Goal: Information Seeking & Learning: Learn about a topic

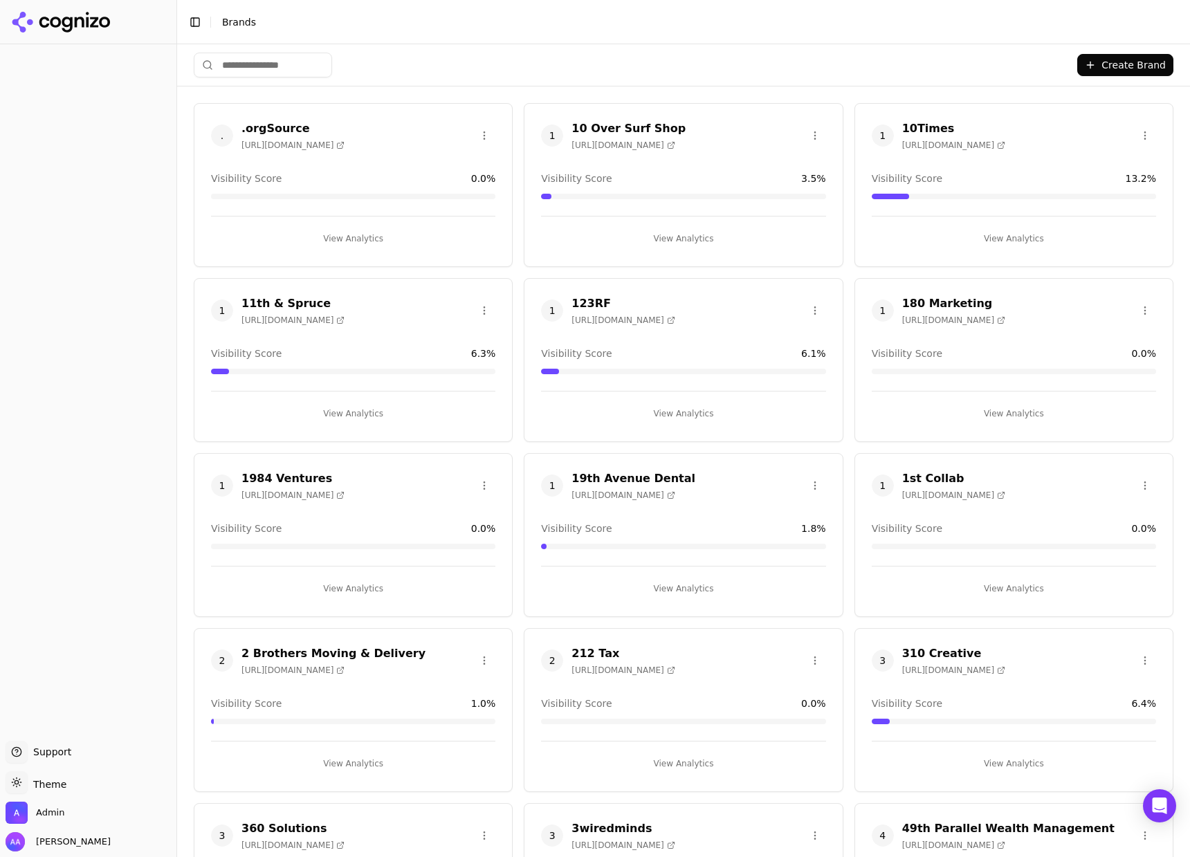
click at [293, 64] on input "search" at bounding box center [263, 65] width 138 height 25
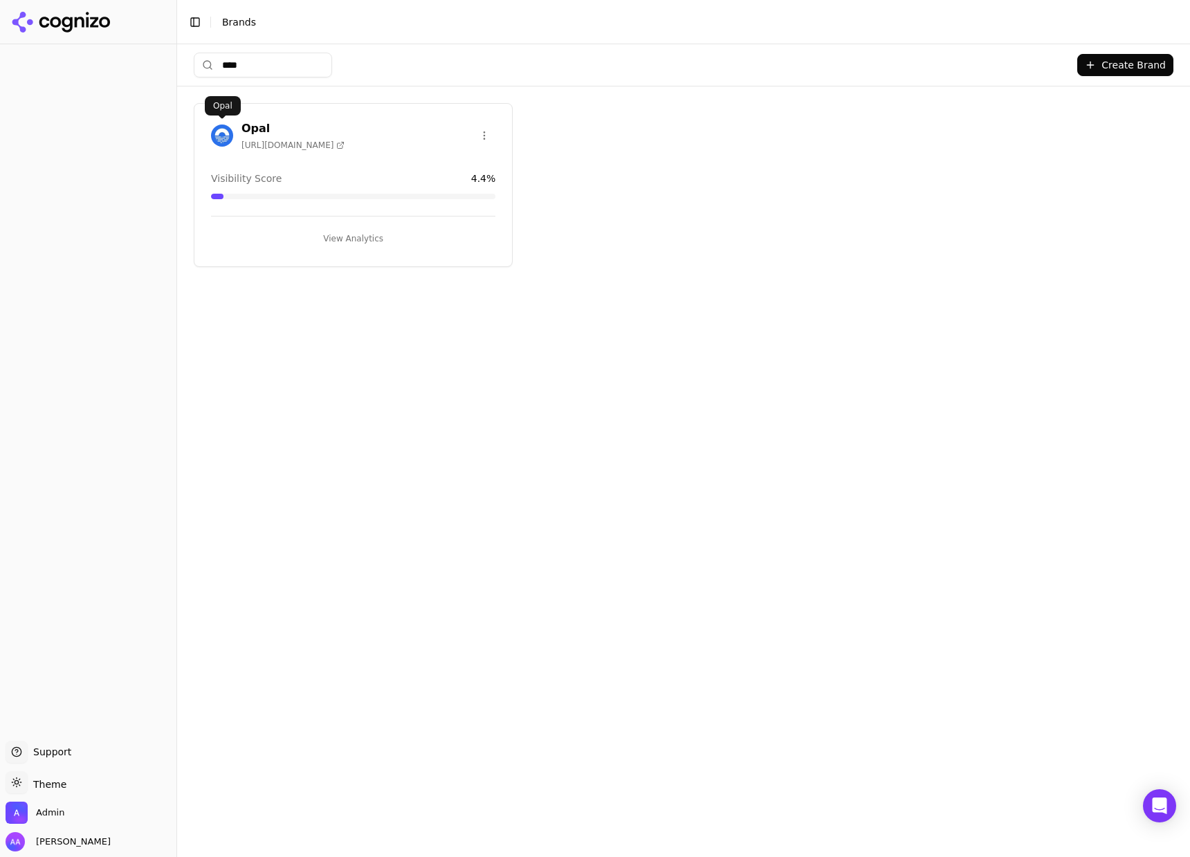
type input "****"
click at [217, 135] on img at bounding box center [222, 136] width 22 height 22
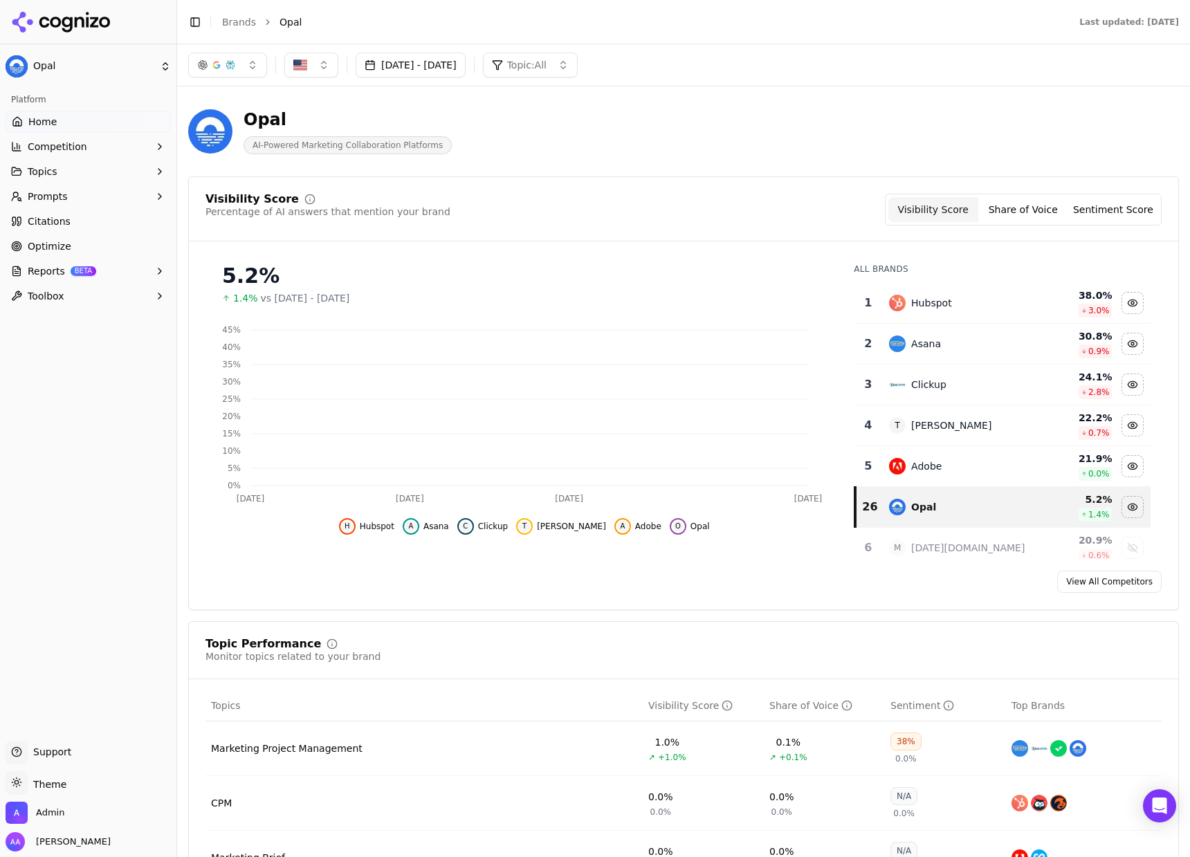
click at [114, 228] on link "Citations" at bounding box center [88, 221] width 165 height 22
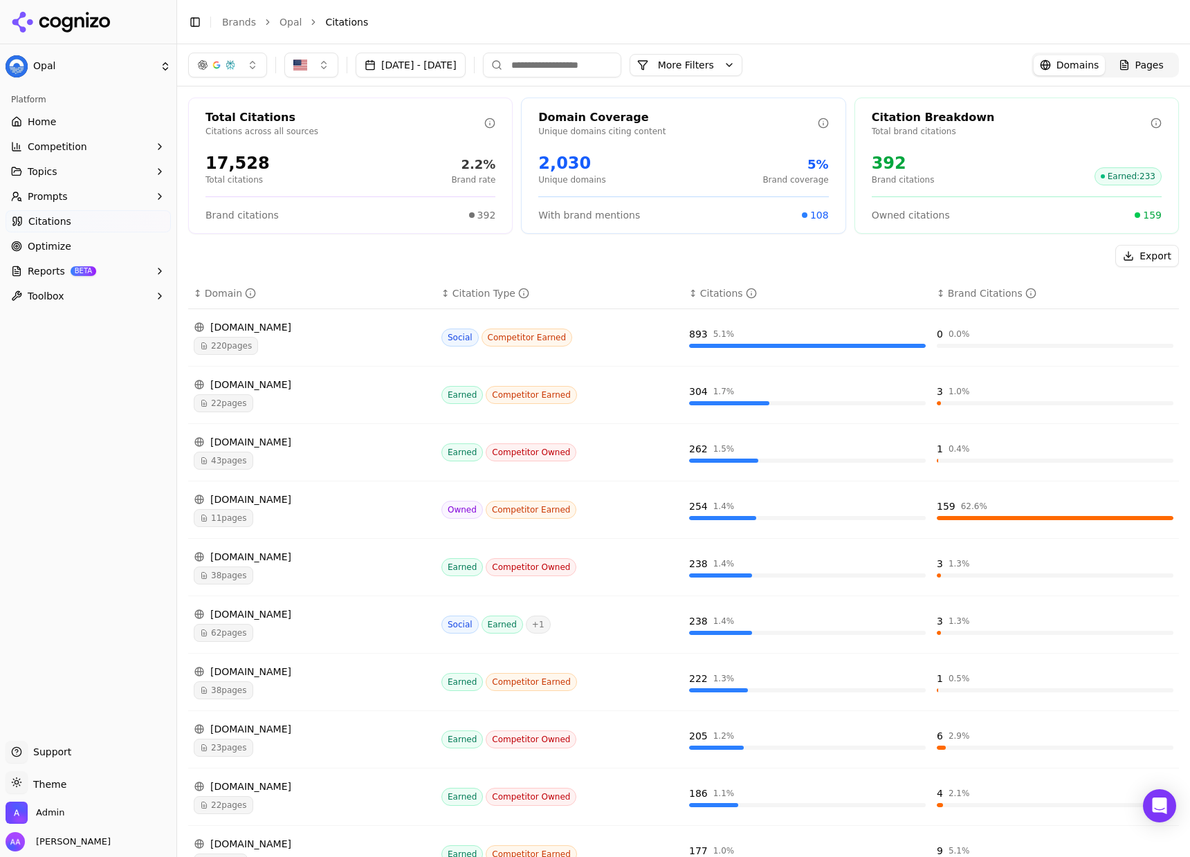
click at [1135, 63] on span "Pages" at bounding box center [1149, 65] width 28 height 14
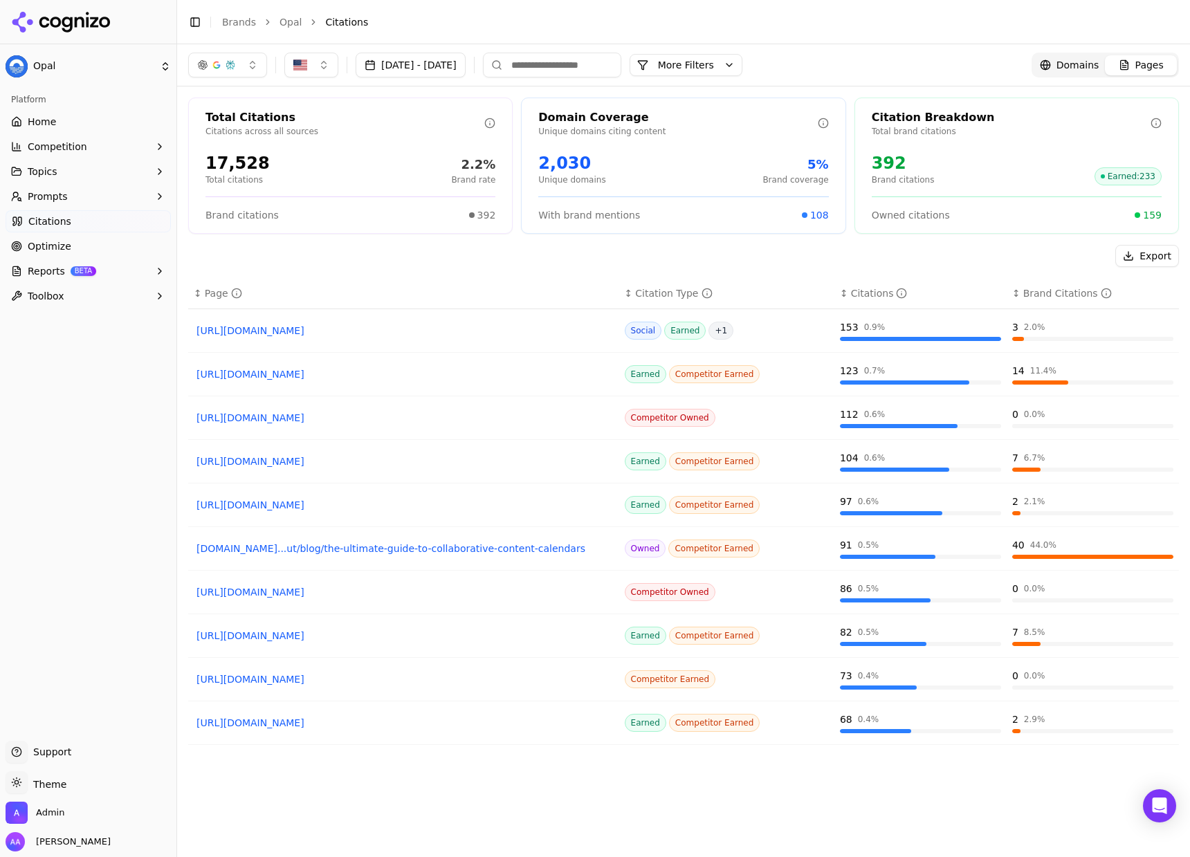
click at [234, 23] on link "Brands" at bounding box center [239, 22] width 34 height 11
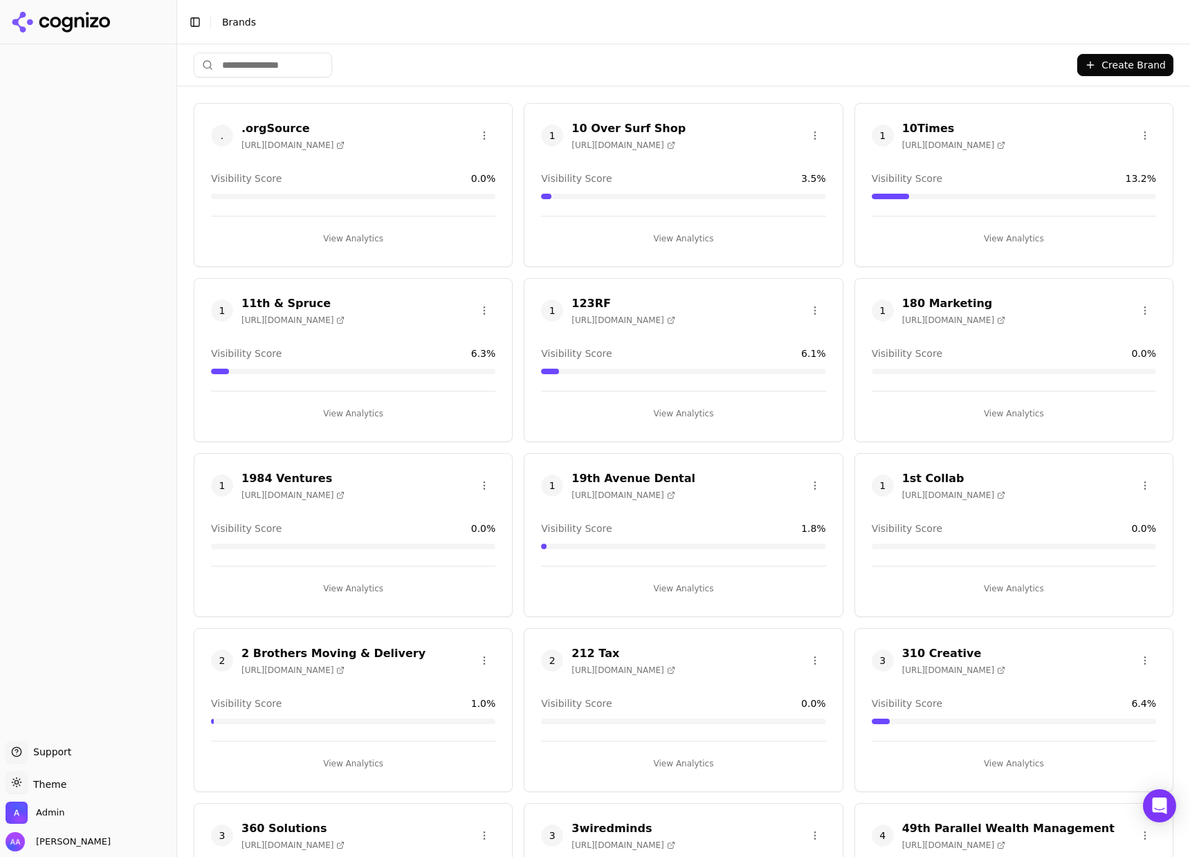
click at [280, 74] on html "Support Support Toggle theme Theme Admin Alp Aysan Toggle Sidebar Brands Create…" at bounding box center [595, 428] width 1190 height 857
click at [284, 72] on html "Support Support Toggle theme Theme Admin Alp Aysan Toggle Sidebar Brands Create…" at bounding box center [595, 428] width 1190 height 857
click at [285, 68] on input "search" at bounding box center [263, 65] width 138 height 25
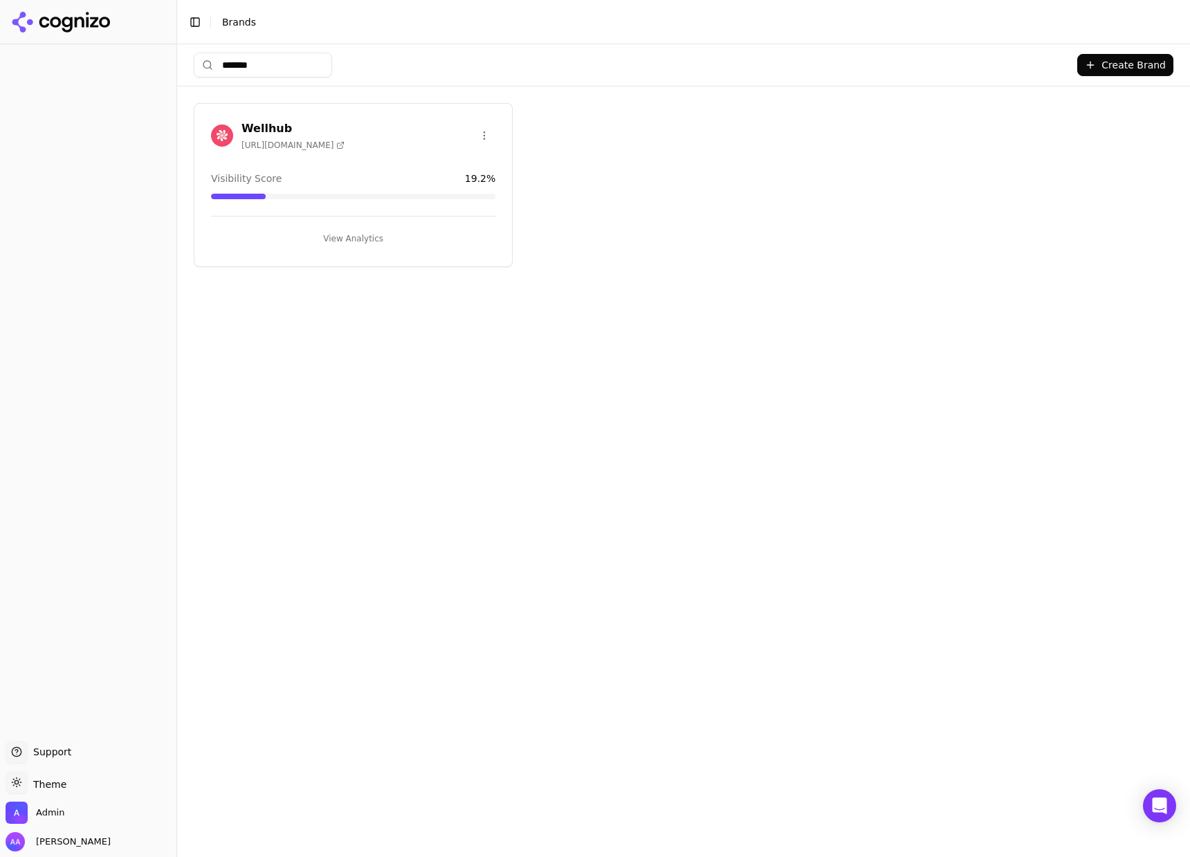
type input "*******"
click at [219, 146] on div "Wellhub https://wellhub.com" at bounding box center [277, 135] width 133 height 30
click at [222, 133] on img at bounding box center [222, 136] width 22 height 22
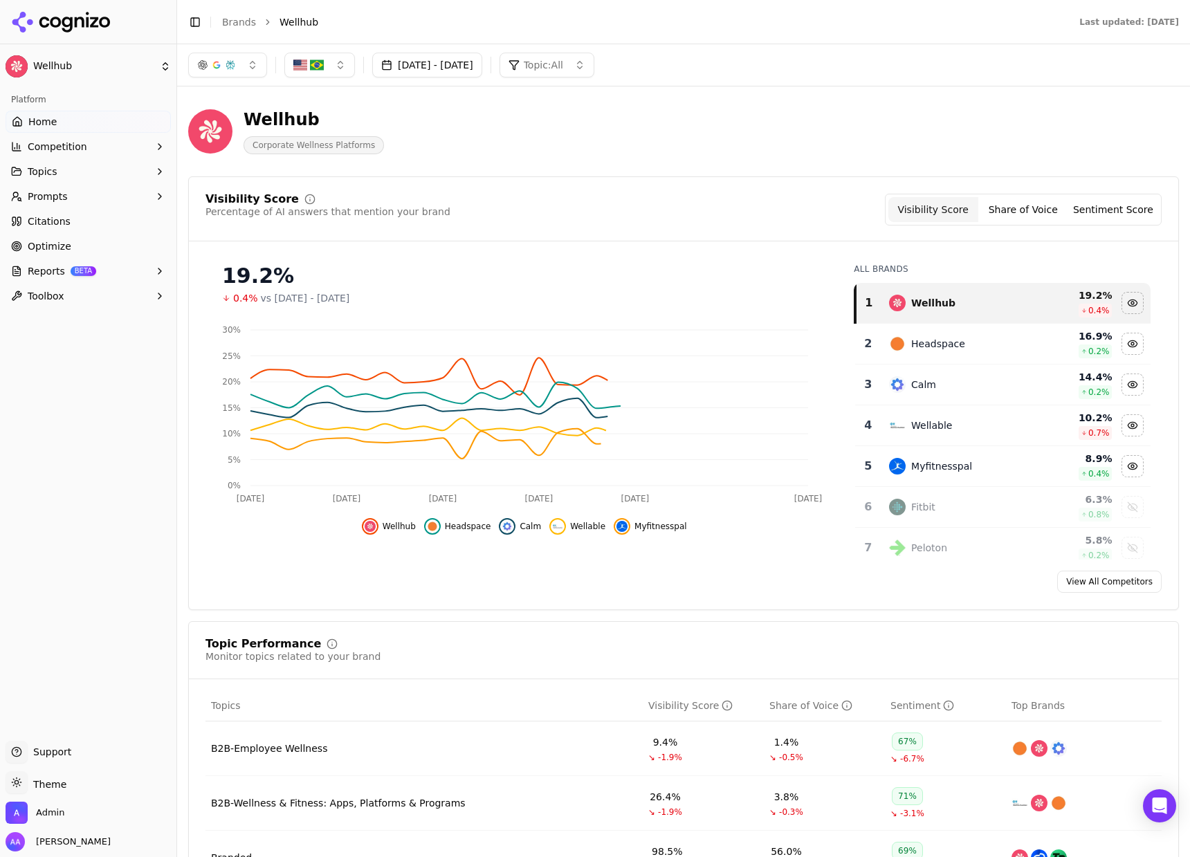
click at [91, 225] on link "Citations" at bounding box center [88, 221] width 165 height 22
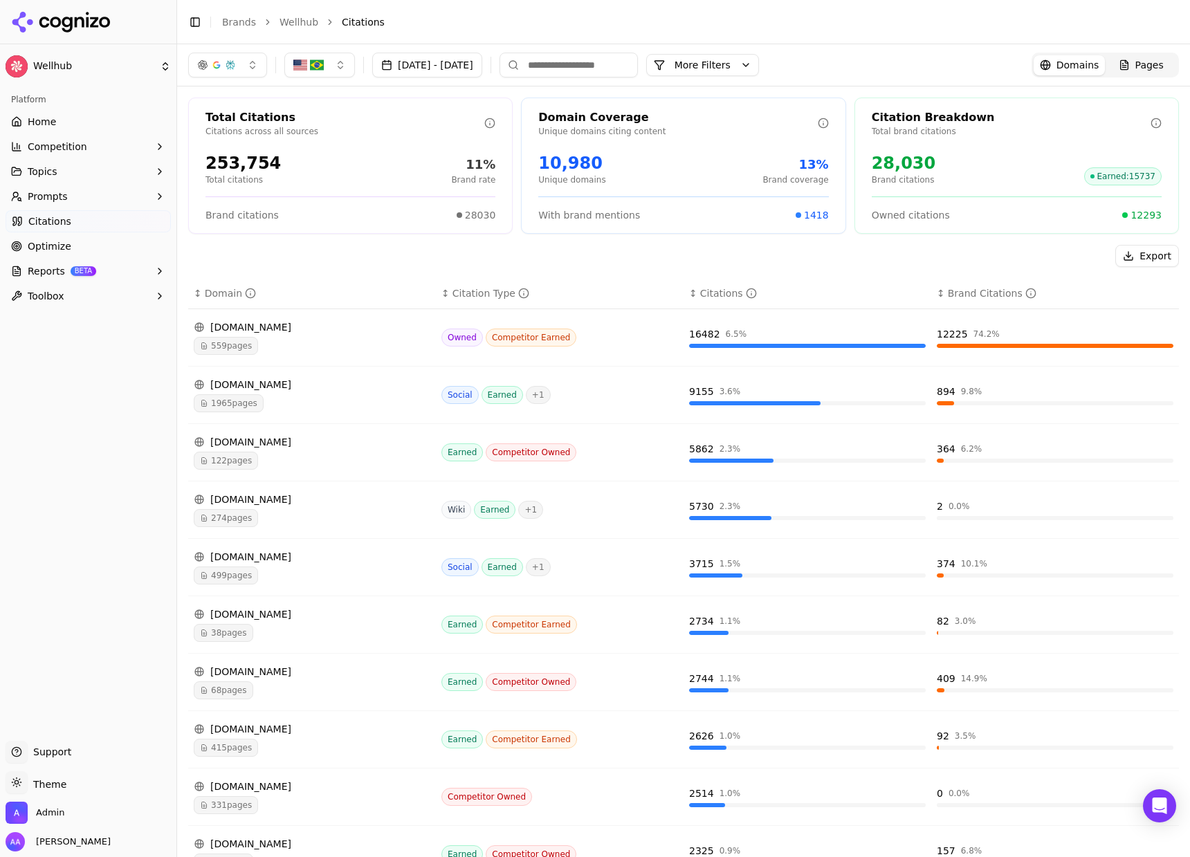
click at [757, 46] on div "Aug 23, 2025 - Sep 22, 2025 More More Filters Domains Pages" at bounding box center [683, 65] width 1013 height 42
click at [757, 60] on button "More Filters" at bounding box center [702, 65] width 113 height 22
click at [699, 194] on div "Brands No brands selected Topics Topic: All Source Type Type: All" at bounding box center [586, 143] width 344 height 122
click at [708, 187] on html "Wellhub Platform Home Competition Topics Prompts Citations Optimize Reports BET…" at bounding box center [595, 428] width 1190 height 857
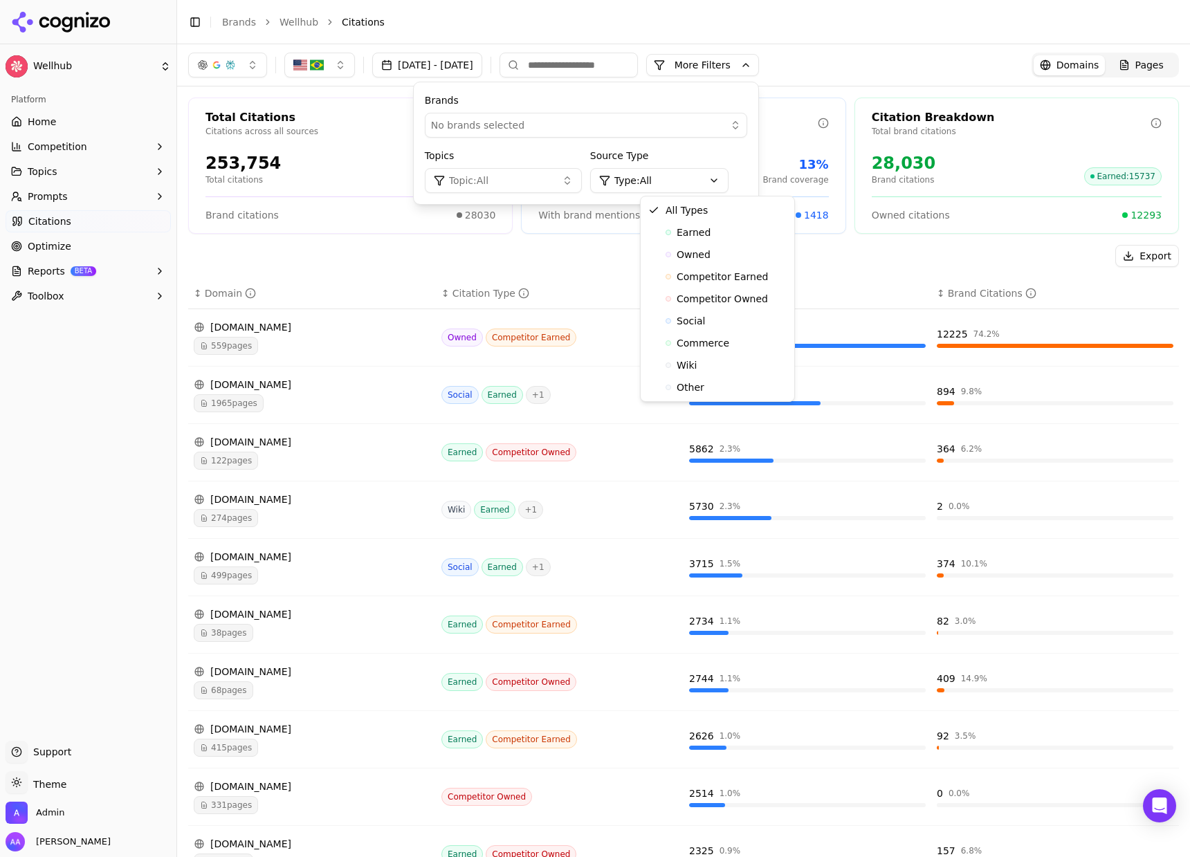
click at [587, 200] on html "Wellhub Platform Home Competition Topics Prompts Citations Optimize Reports BET…" at bounding box center [595, 428] width 1190 height 857
click at [582, 183] on button "Topic: All" at bounding box center [503, 180] width 157 height 25
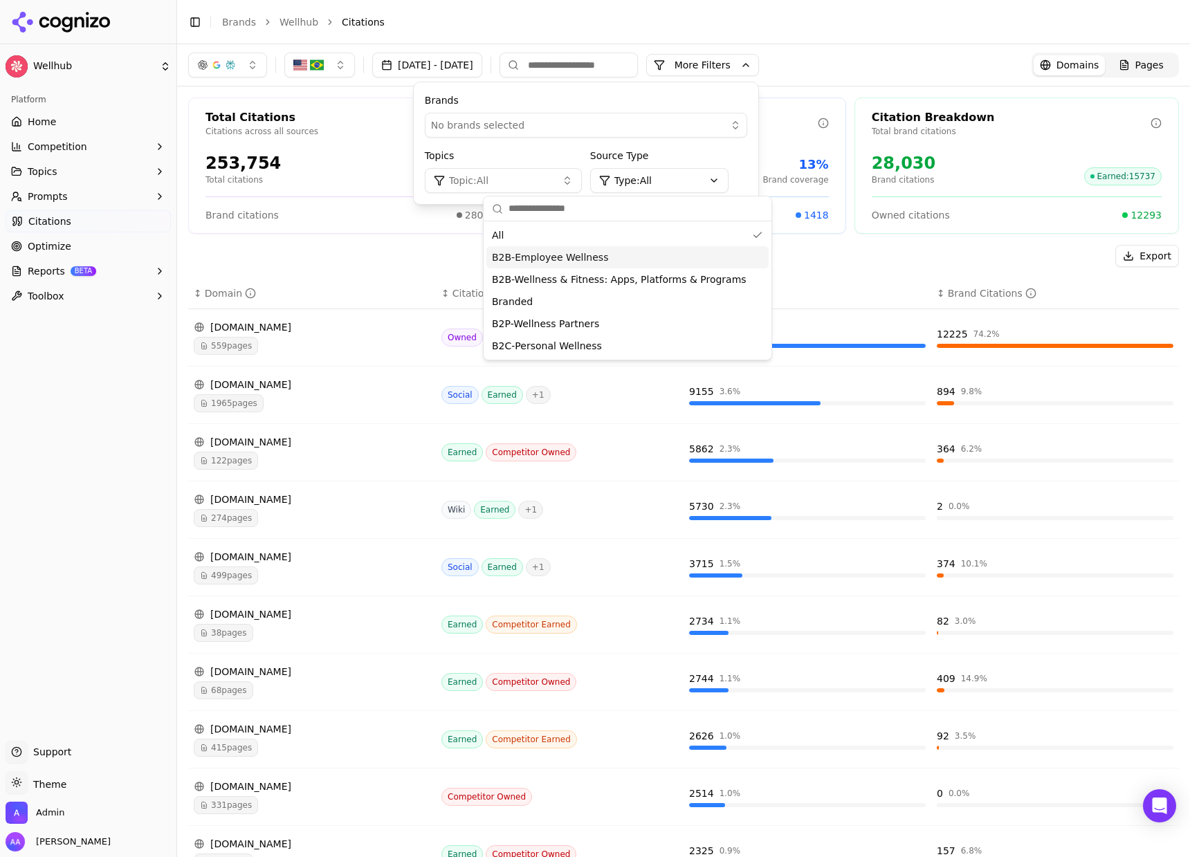
click at [611, 259] on div "B2B-Employee Wellness" at bounding box center [627, 257] width 282 height 22
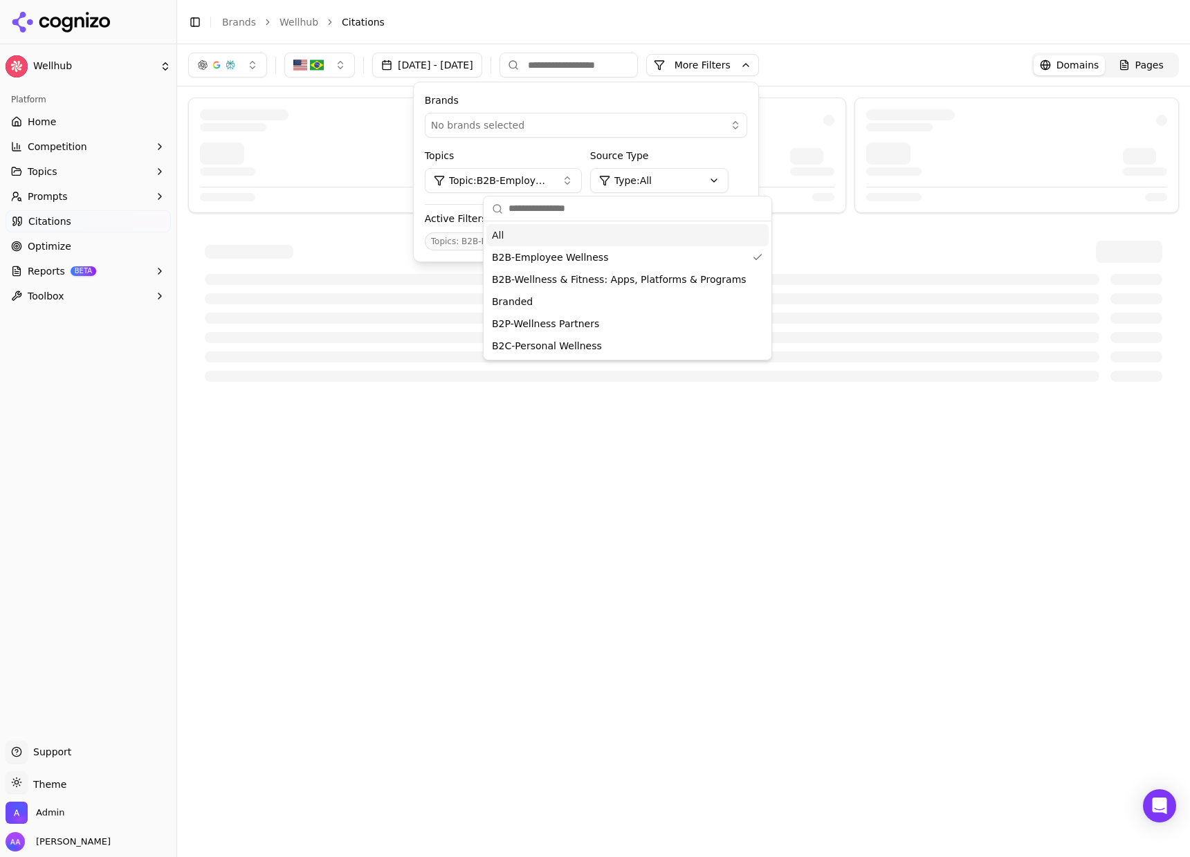
click at [582, 149] on label "Topics" at bounding box center [503, 156] width 157 height 14
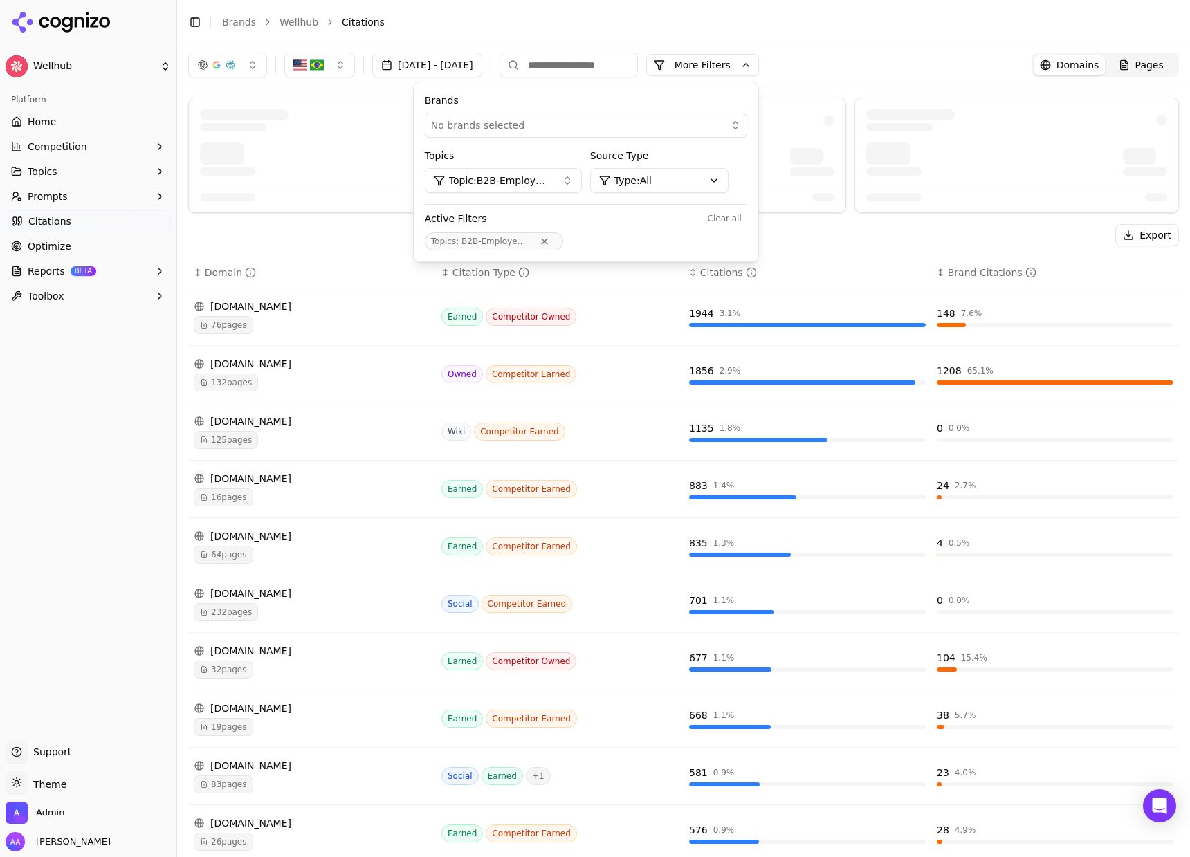
click at [883, 50] on div "Aug 23, 2025 - Sep 22, 2025 More More Filters Brands No brands selected Topics …" at bounding box center [683, 65] width 1013 height 42
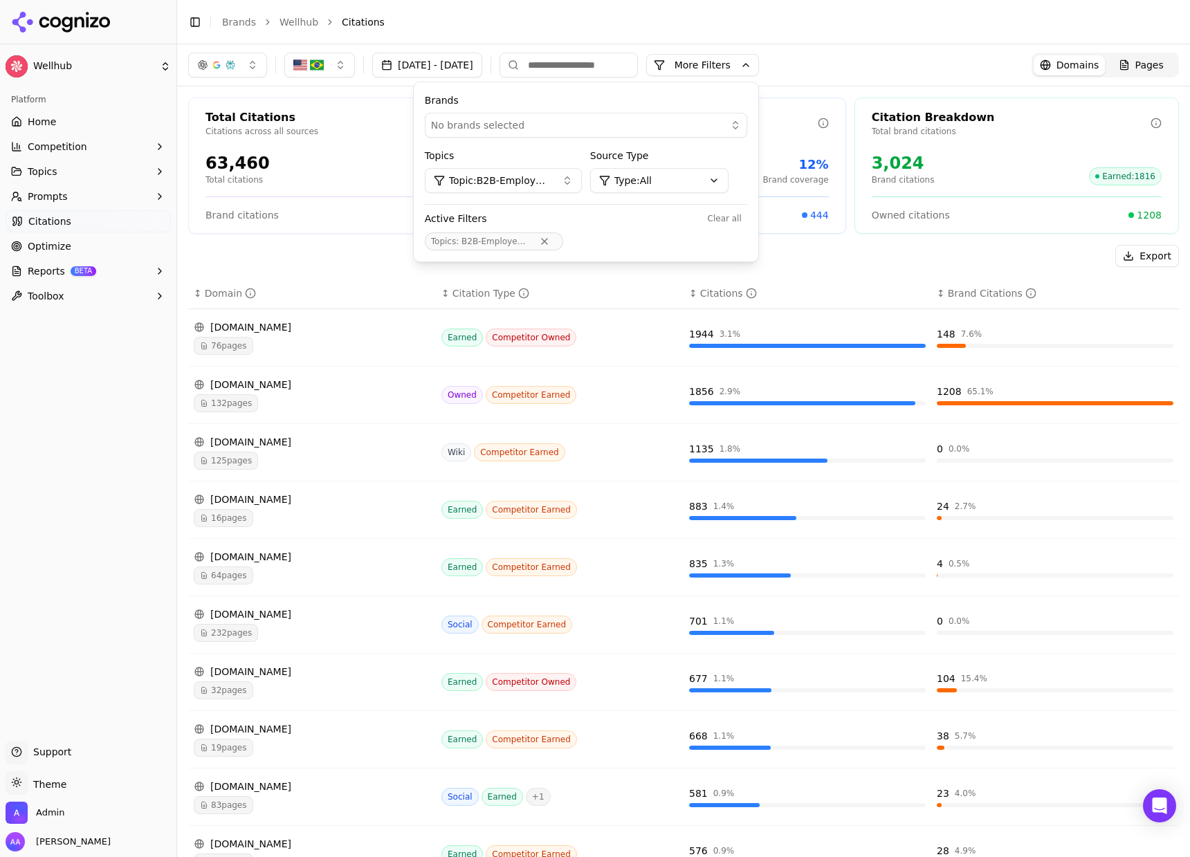
click at [1135, 69] on span "Pages" at bounding box center [1149, 65] width 28 height 14
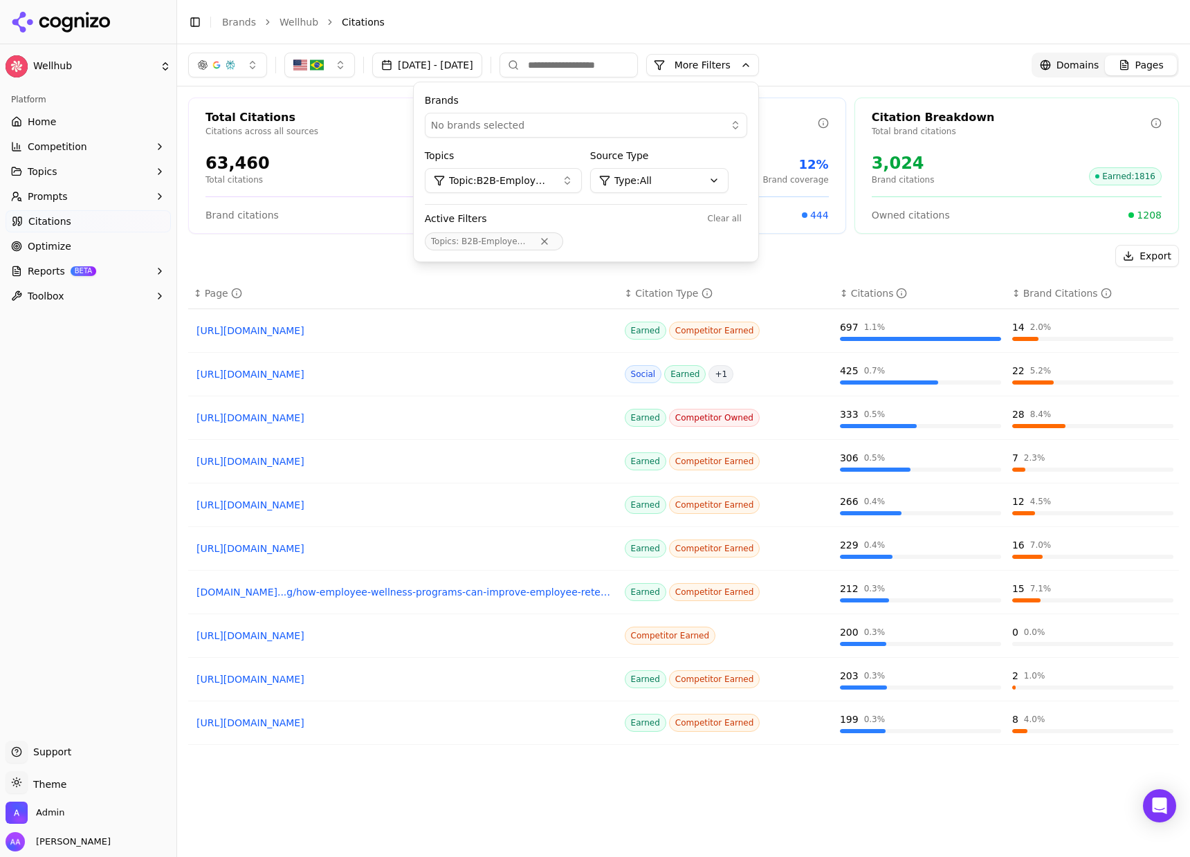
scroll to position [66, 0]
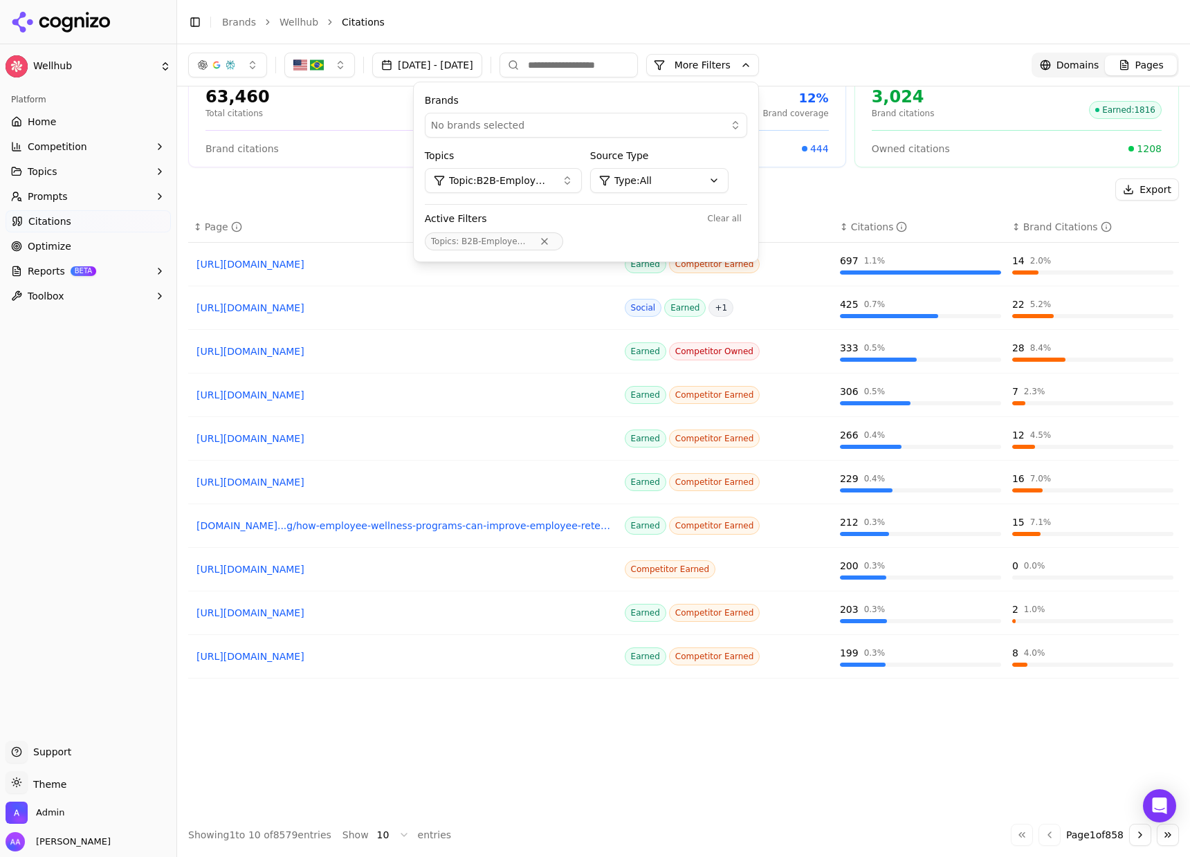
click at [1131, 835] on button "Go to next page" at bounding box center [1140, 835] width 22 height 22
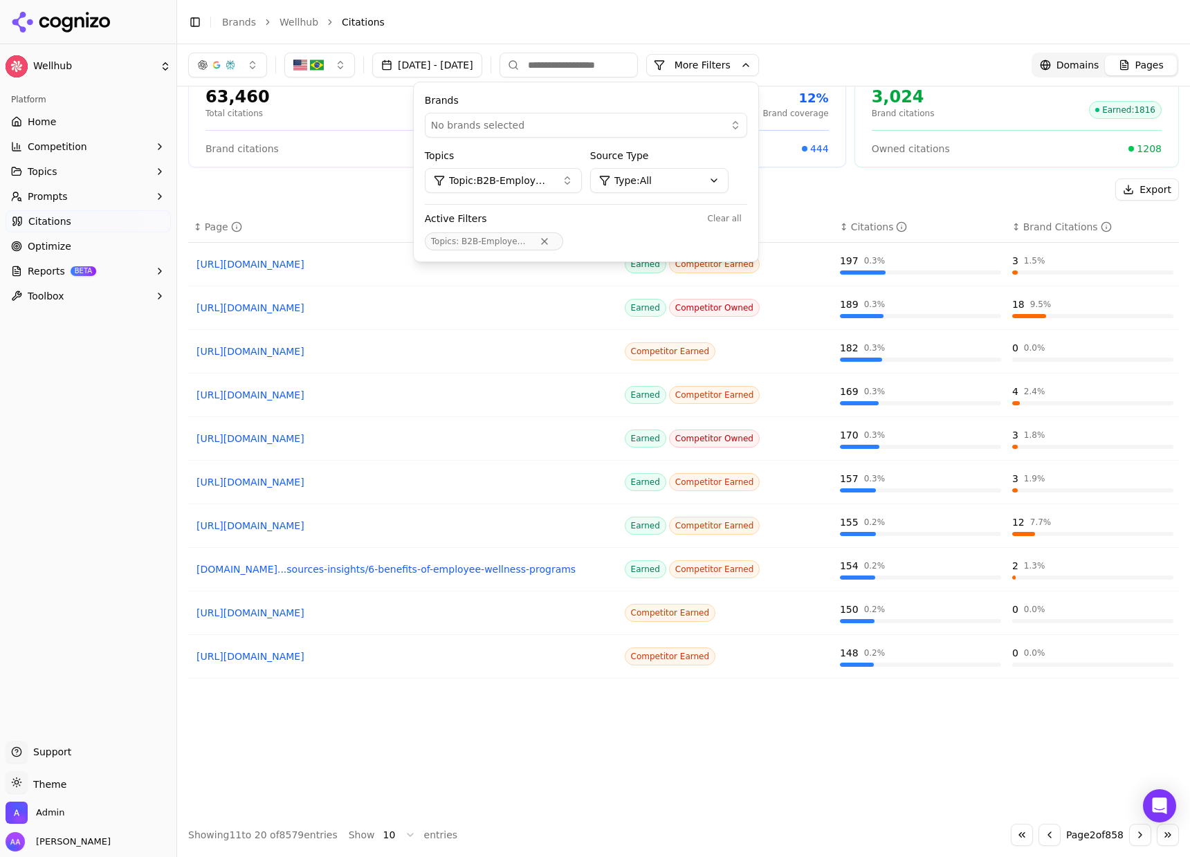
click at [1131, 835] on button "Go to next page" at bounding box center [1140, 835] width 22 height 22
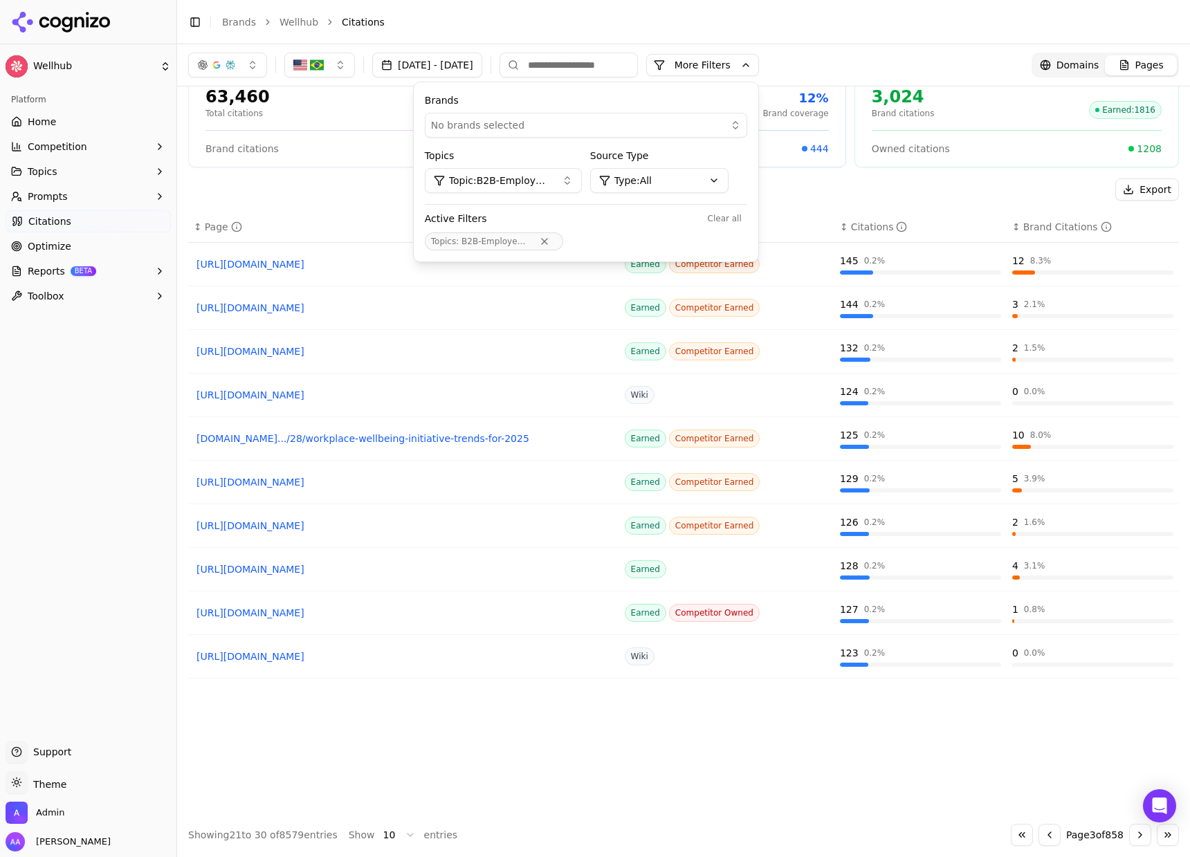
click at [1131, 835] on button "Go to next page" at bounding box center [1140, 835] width 22 height 22
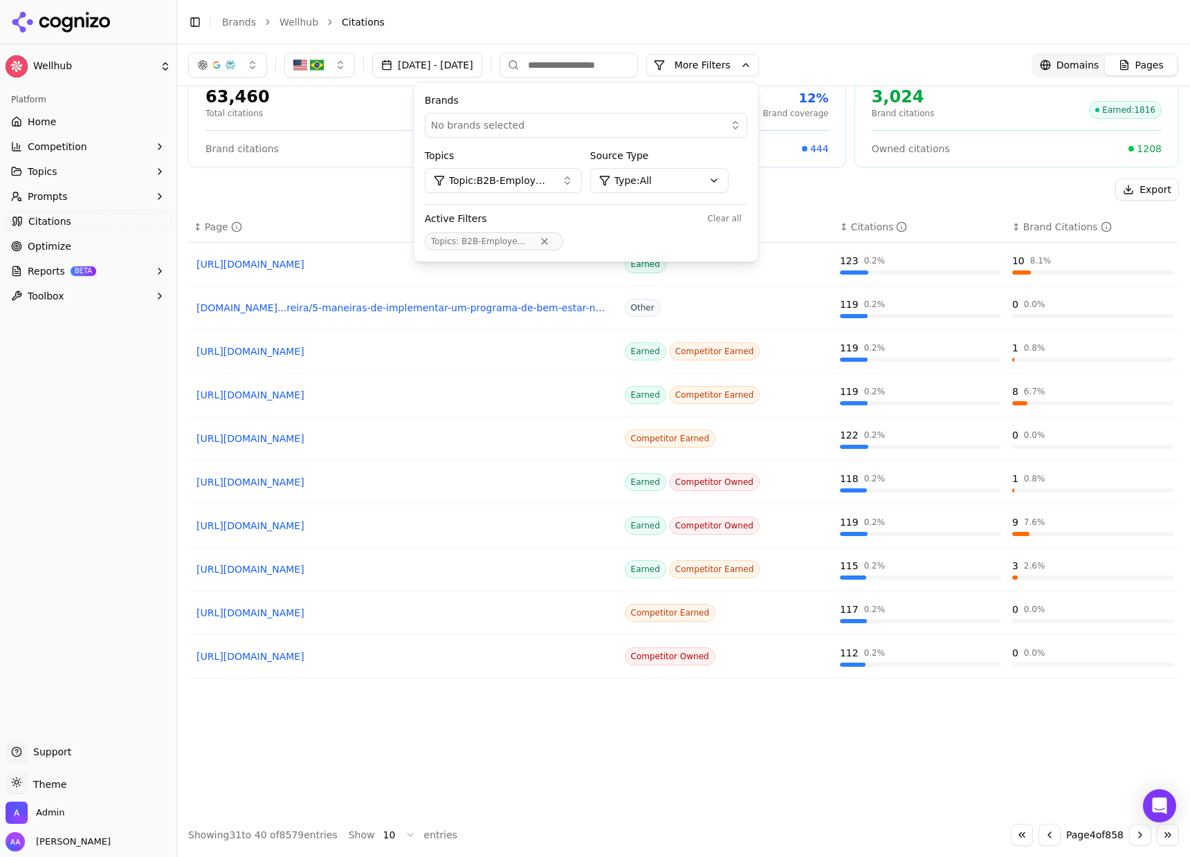
click at [1131, 835] on button "Go to next page" at bounding box center [1140, 835] width 22 height 22
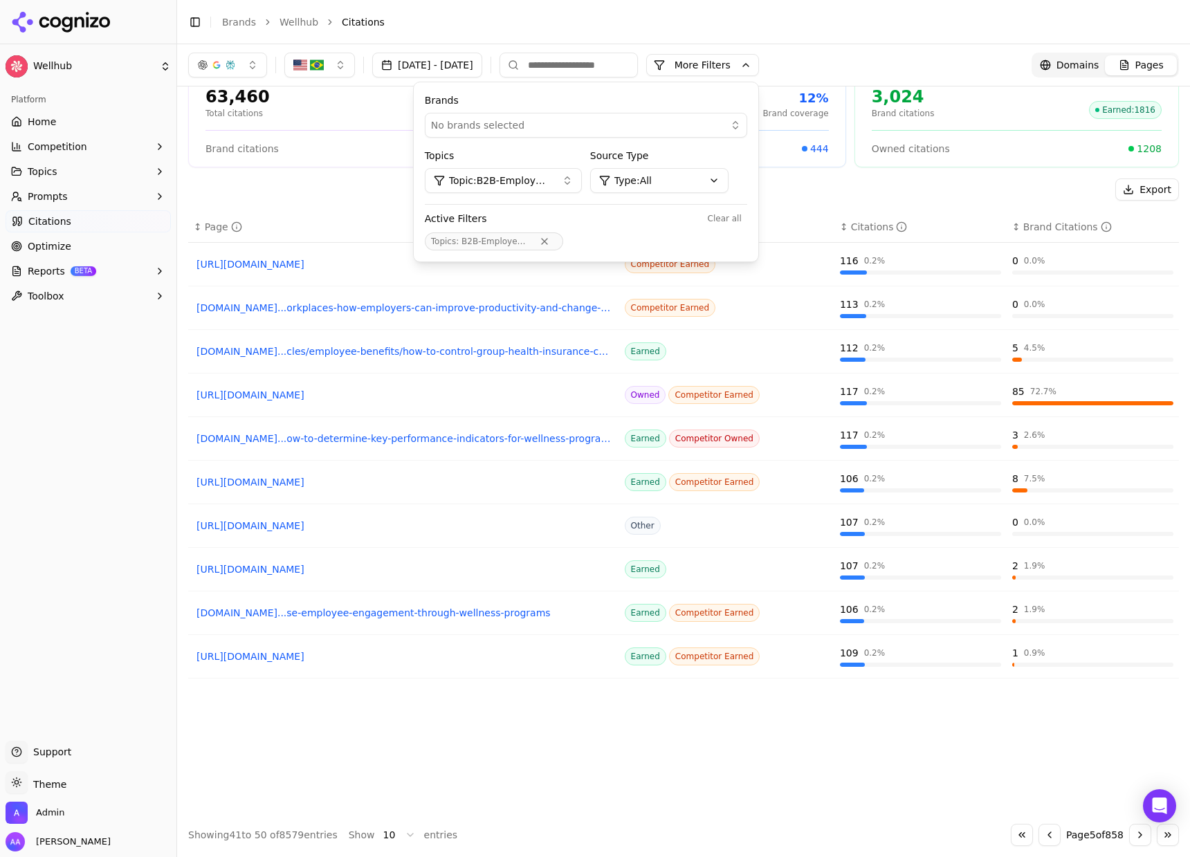
click at [1131, 835] on button "Go to next page" at bounding box center [1140, 835] width 22 height 22
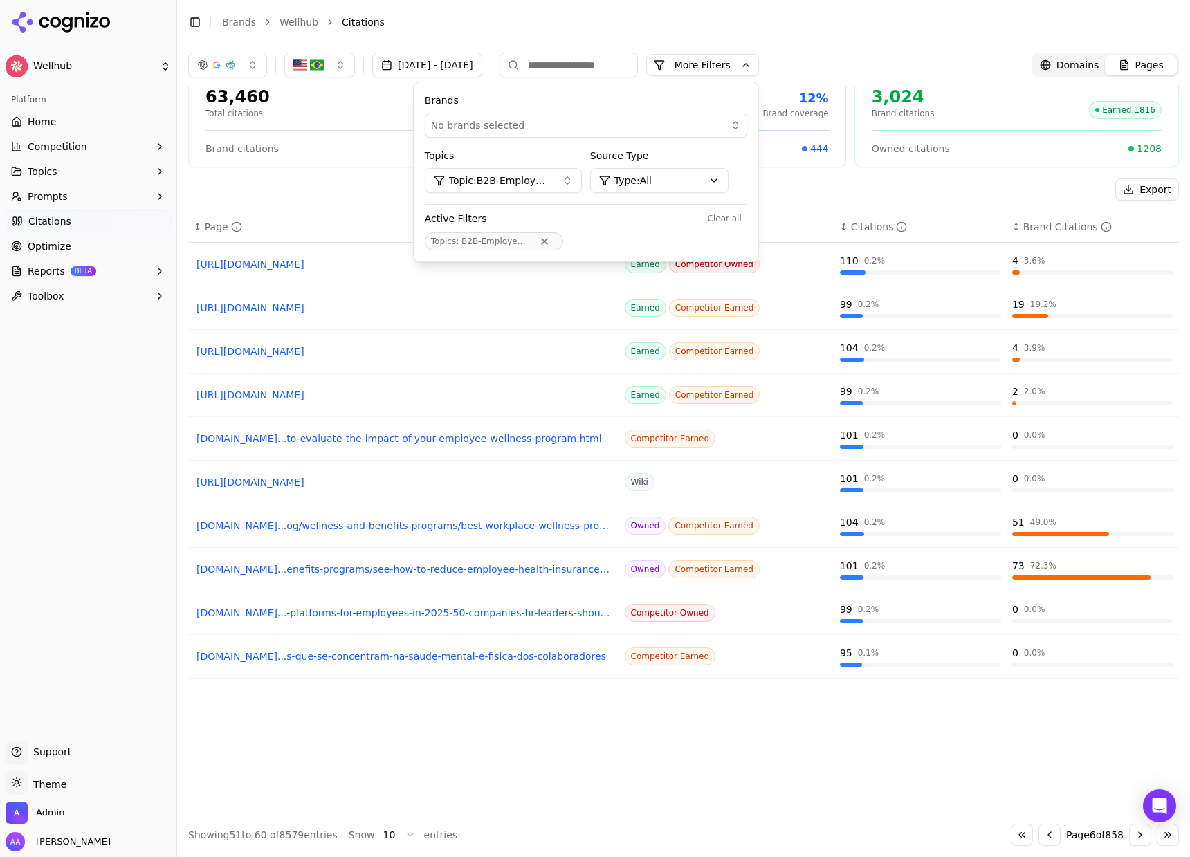
click at [1131, 835] on button "Go to next page" at bounding box center [1140, 835] width 22 height 22
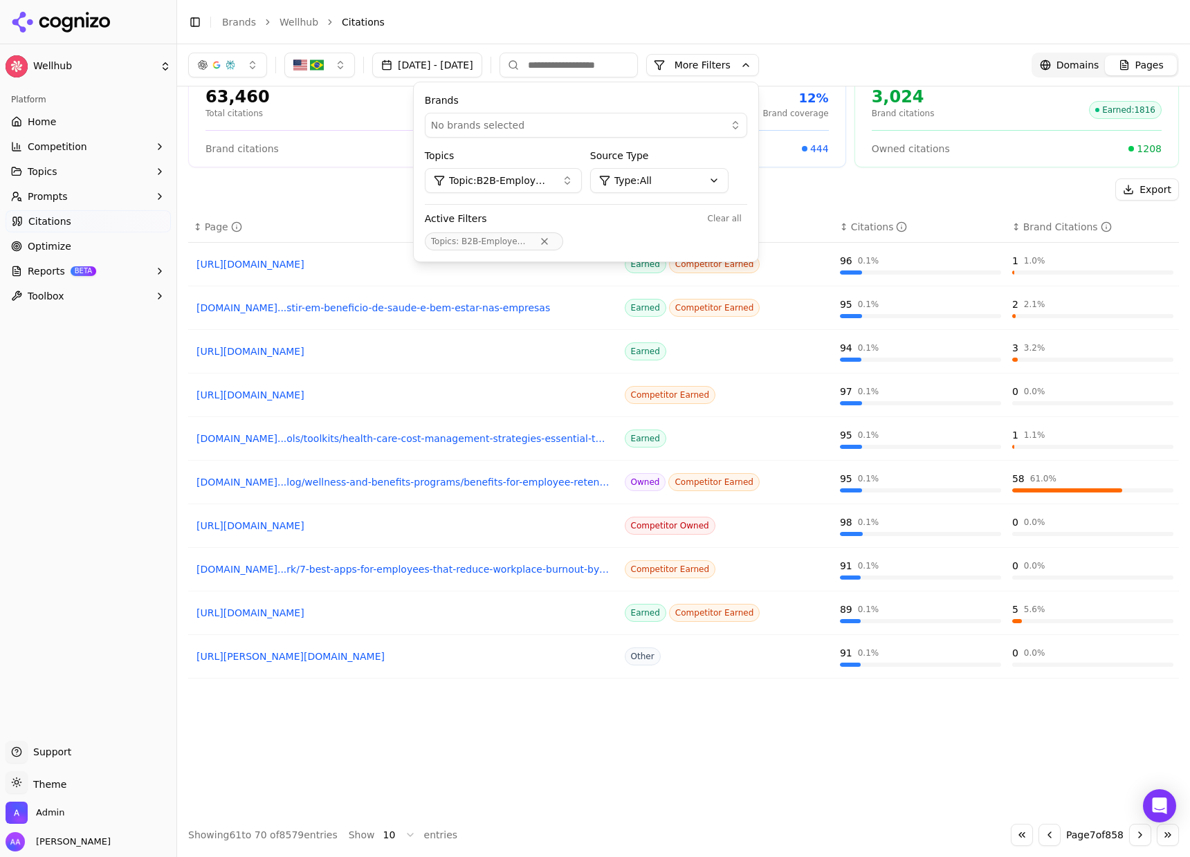
click at [1131, 835] on button "Go to next page" at bounding box center [1140, 835] width 22 height 22
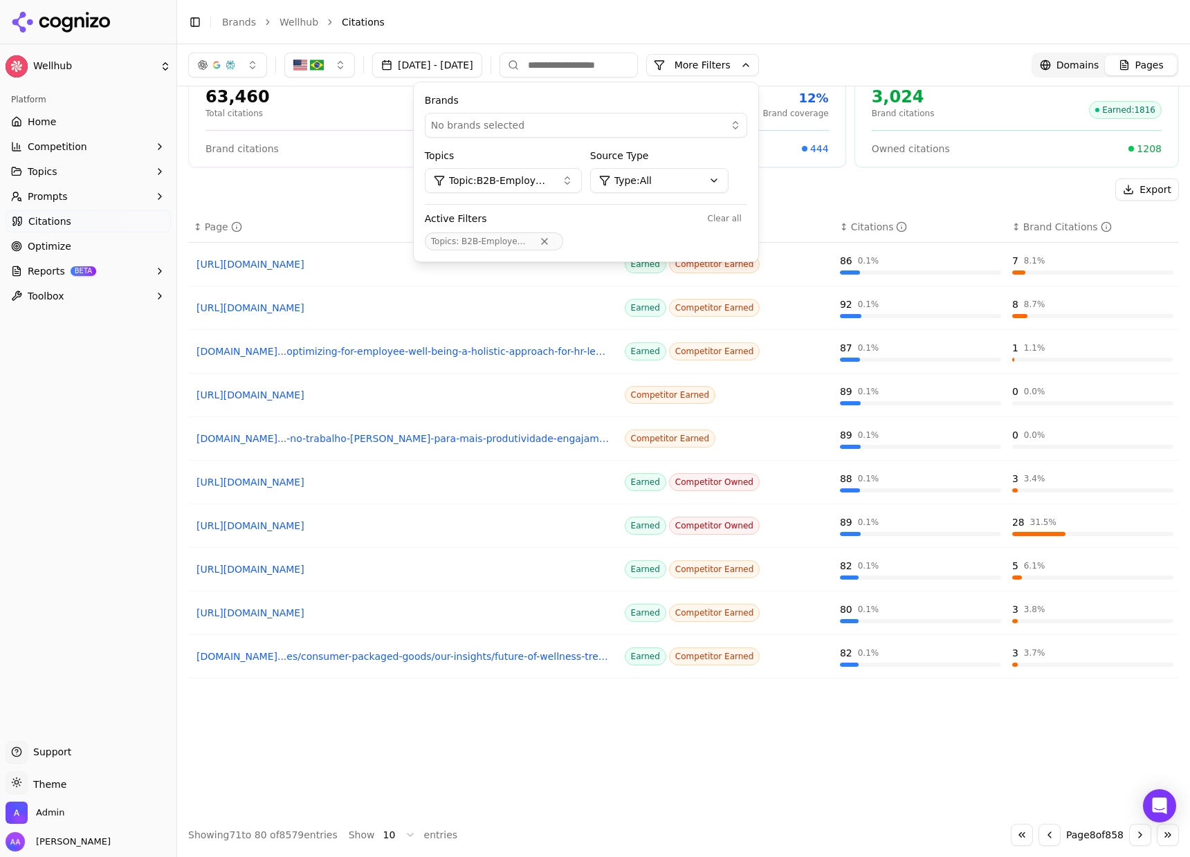
click at [917, 36] on header "Toggle Sidebar Brands Wellhub Citations" at bounding box center [683, 22] width 1013 height 44
click at [928, 37] on header "Toggle Sidebar Brands Wellhub Citations" at bounding box center [683, 22] width 1013 height 44
